Goal: Go to known website: Go to known website

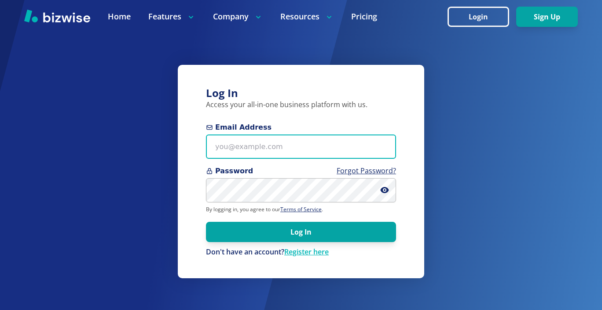
click at [258, 149] on input "Email Address" at bounding box center [301, 146] width 190 height 24
type input "doulavonda@gmail.com"
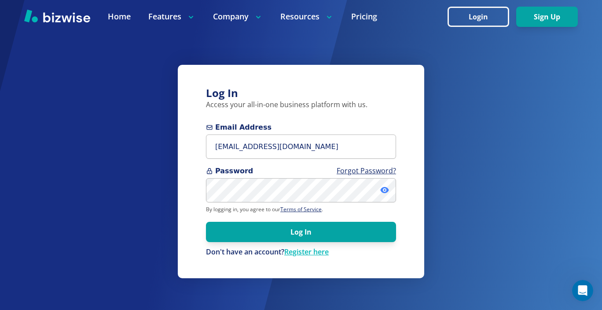
click at [387, 191] on icon at bounding box center [384, 190] width 8 height 6
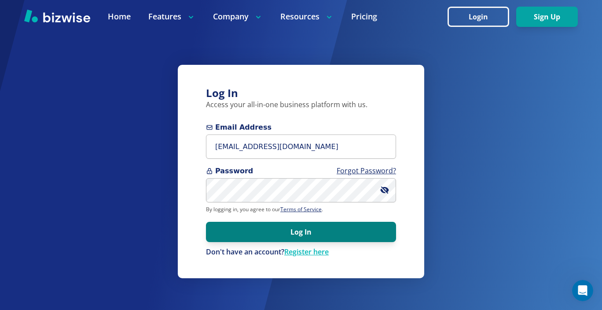
click at [296, 234] on button "Log In" at bounding box center [301, 231] width 190 height 20
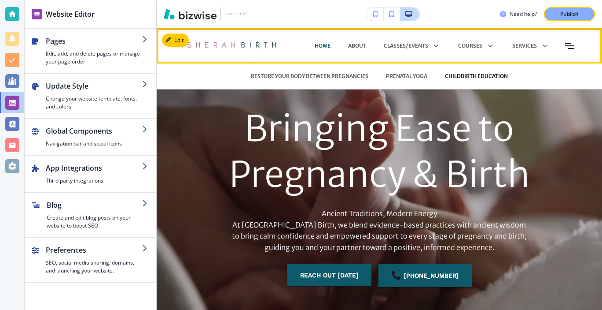
click at [457, 78] on p "CHILDBIRTH EDUCATION" at bounding box center [476, 76] width 63 height 8
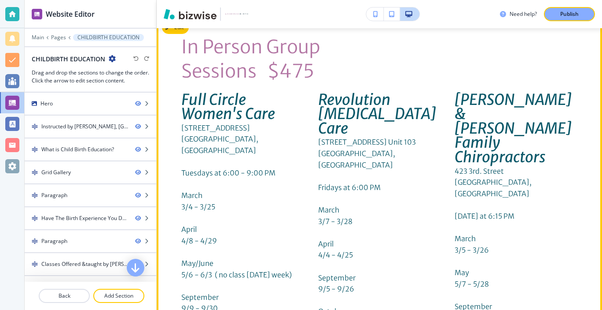
scroll to position [2859, 0]
